Goal: Find specific page/section: Find specific page/section

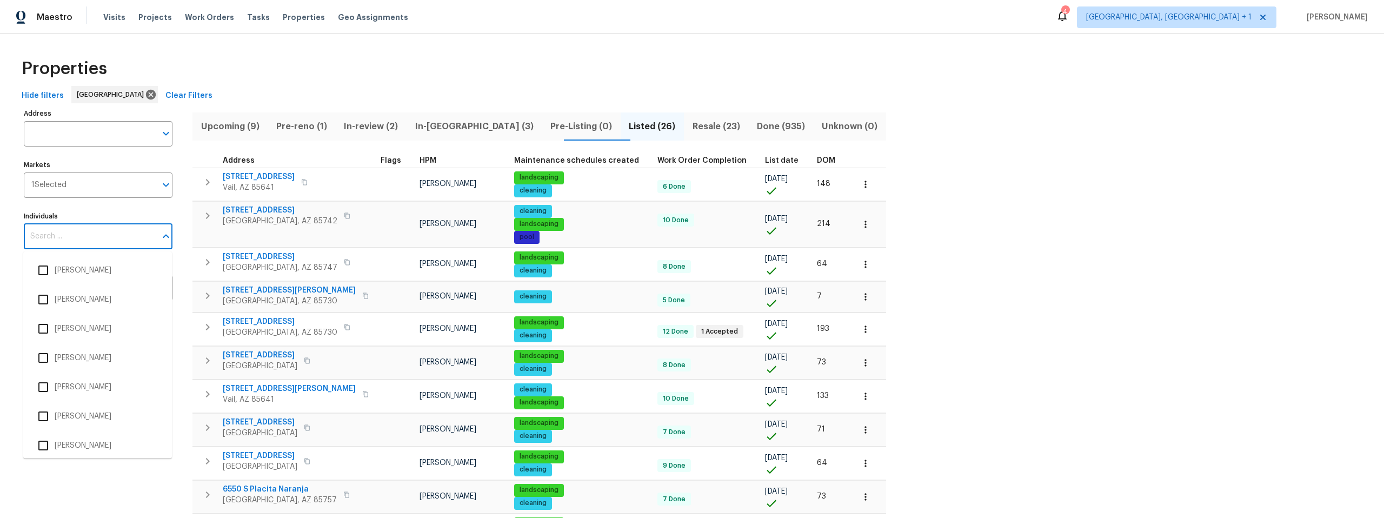
click at [79, 239] on input "Individuals" at bounding box center [90, 236] width 132 height 25
type input "[PERSON_NAME]"
click at [46, 356] on input "checkbox" at bounding box center [43, 358] width 23 height 23
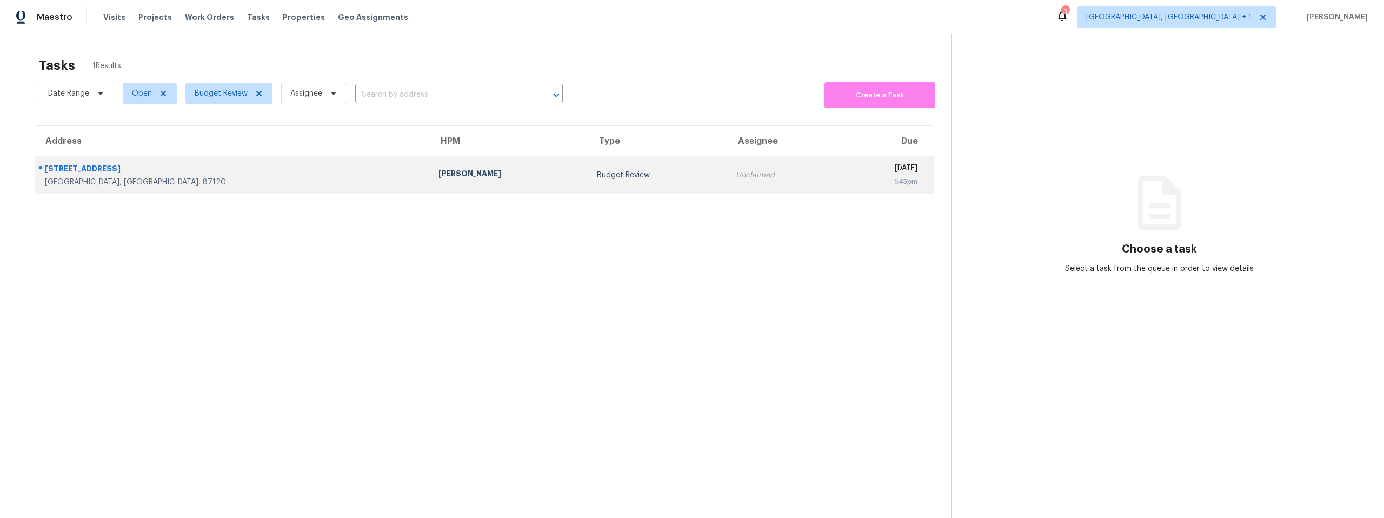
click at [199, 167] on div "6609 Tauton Rd NW" at bounding box center [233, 170] width 376 height 14
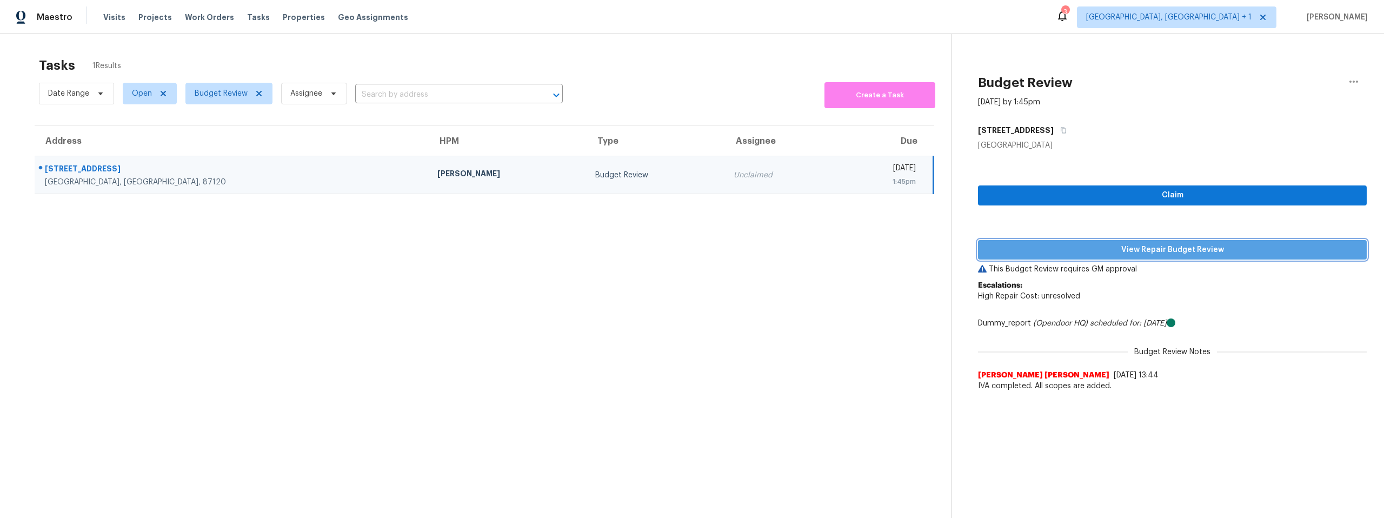
click at [1086, 246] on span "View Repair Budget Review" at bounding box center [1172, 250] width 371 height 14
